Goal: Task Accomplishment & Management: Use online tool/utility

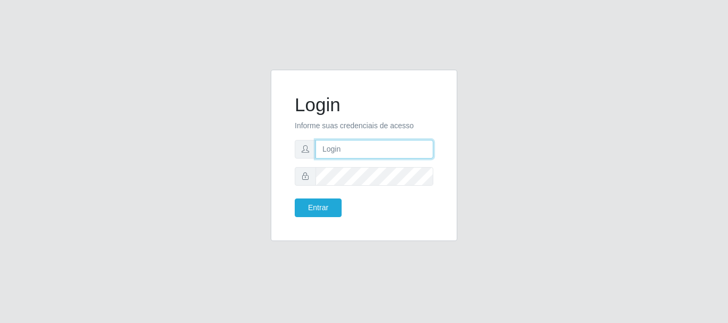
click at [369, 150] on input "text" at bounding box center [374, 149] width 118 height 19
type input "[EMAIL_ADDRESS][DOMAIN_NAME]"
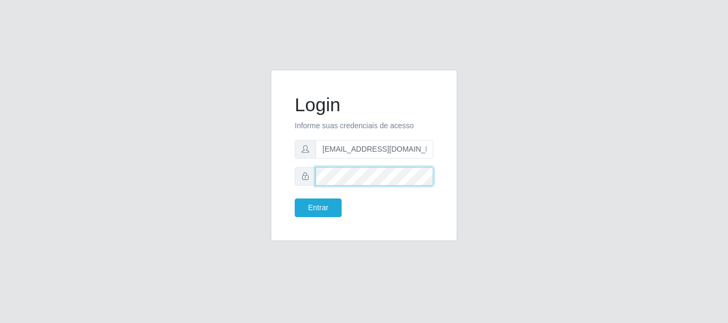
click at [295, 199] on button "Entrar" at bounding box center [318, 208] width 47 height 19
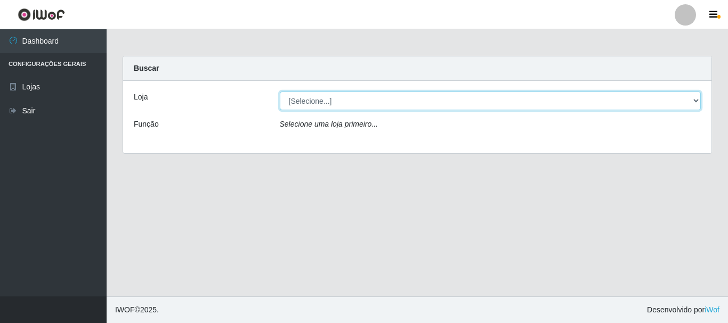
click at [696, 99] on select "[Selecione...] Queiroz Atacadão - [GEOGRAPHIC_DATA]" at bounding box center [490, 101] width 421 height 19
select select "464"
click at [280, 92] on select "[Selecione...] Queiroz Atacadão - [GEOGRAPHIC_DATA]" at bounding box center [490, 101] width 421 height 19
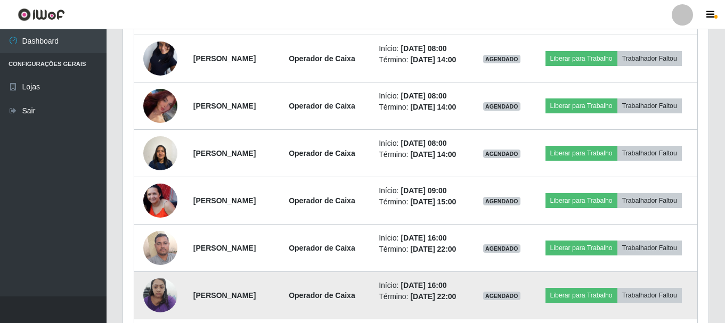
scroll to position [533, 0]
